Goal: Find specific page/section: Find specific page/section

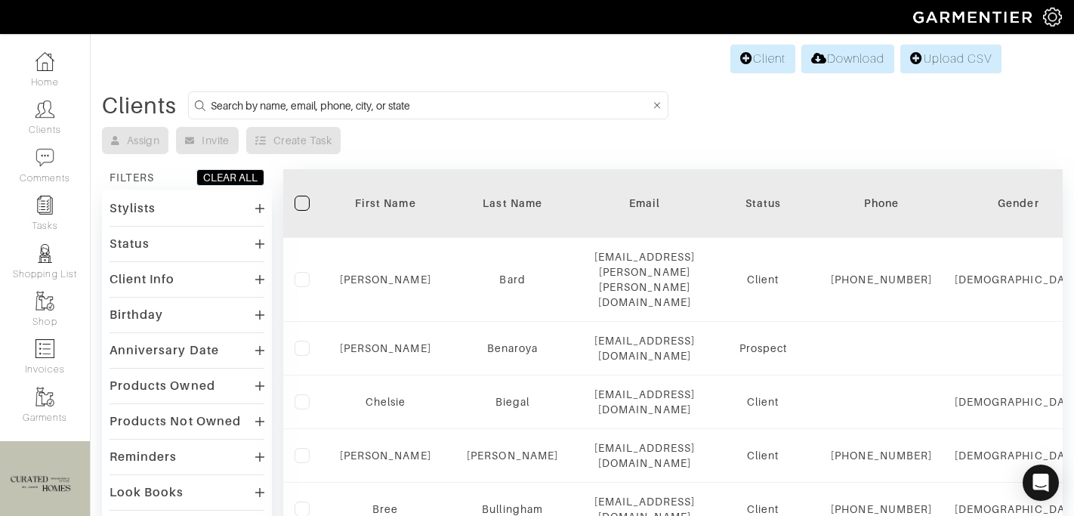
click at [493, 118] on form at bounding box center [428, 105] width 480 height 28
click at [486, 108] on input at bounding box center [431, 105] width 440 height 19
type input "[PERSON_NAME]"
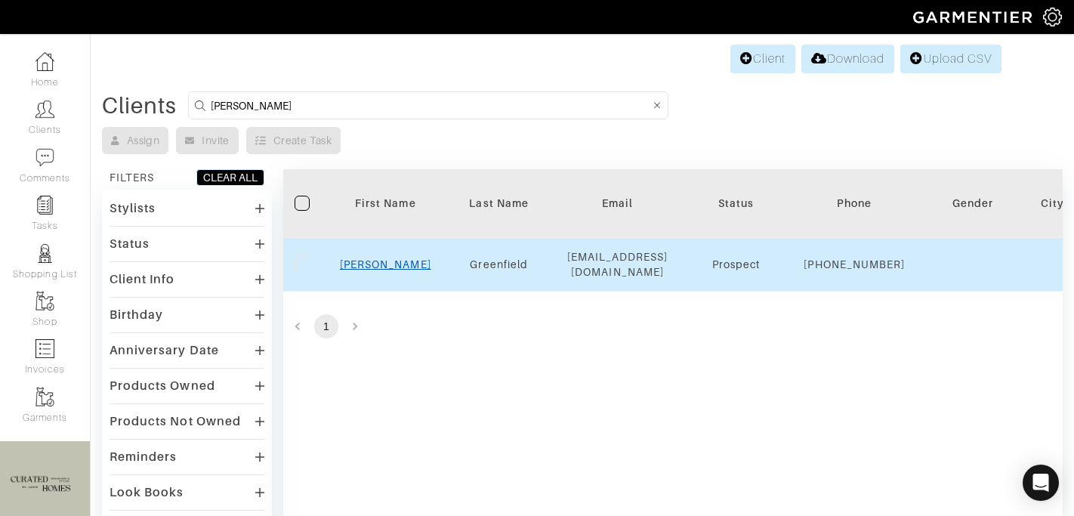
click at [379, 270] on link "[PERSON_NAME]" at bounding box center [385, 264] width 91 height 12
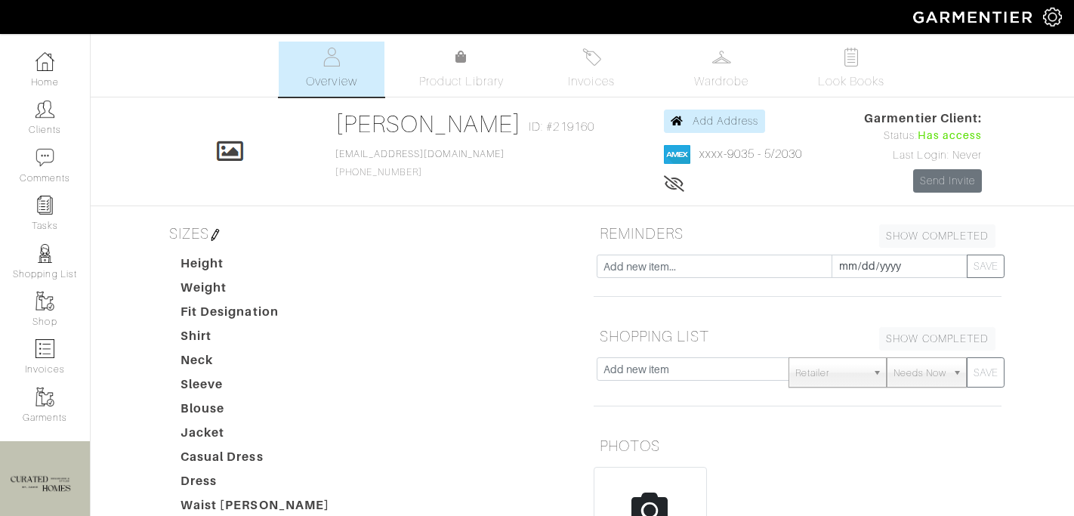
scroll to position [474, 0]
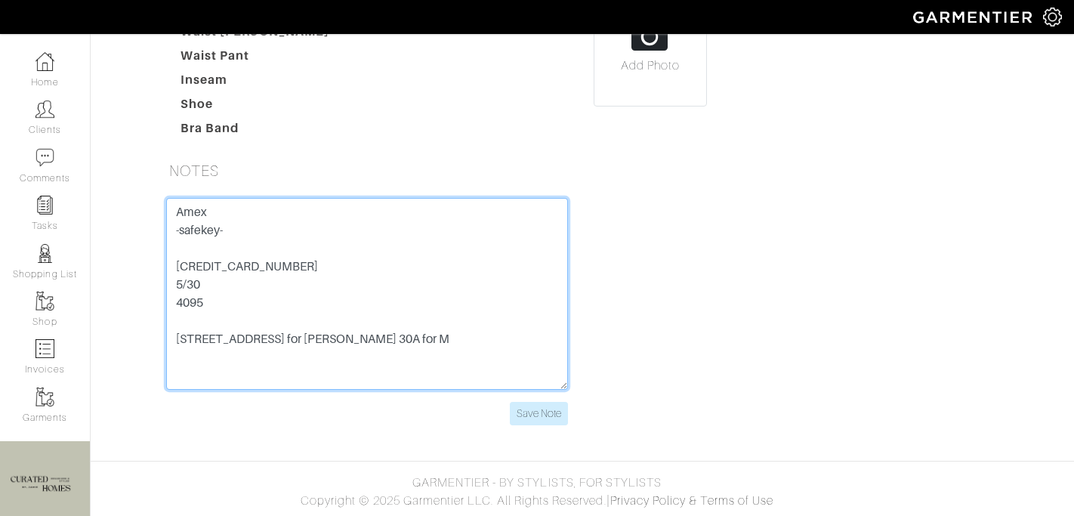
click at [377, 333] on textarea "Amex -safekey- [CREDIT_CARD_NUMBER] 5/30 4095 [STREET_ADDRESS] for [PERSON_NAME…" at bounding box center [367, 294] width 402 height 192
